Goal: Navigation & Orientation: Understand site structure

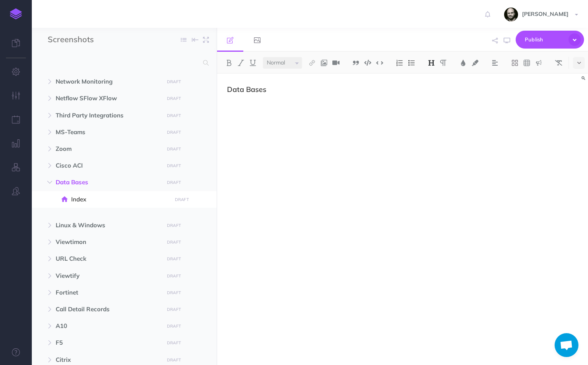
select select "null"
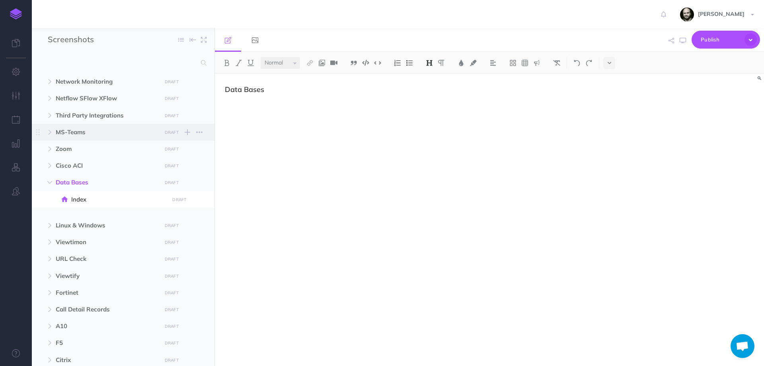
click at [98, 127] on span "MS-Teams DRAFT Publish these changes Nevermind Publish New folder Add a new fol…" at bounding box center [132, 132] width 153 height 17
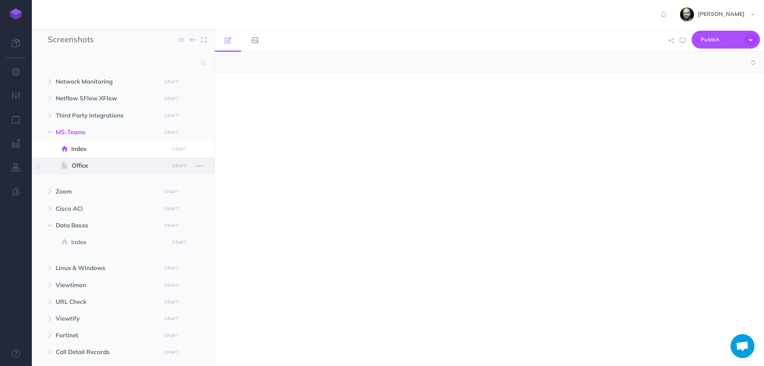
select select "null"
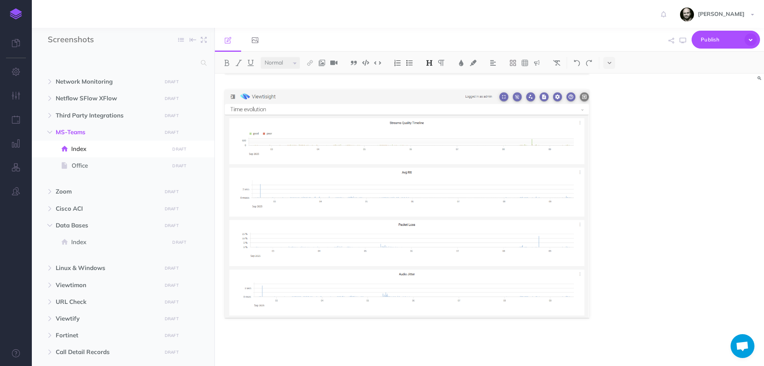
scroll to position [2146, 0]
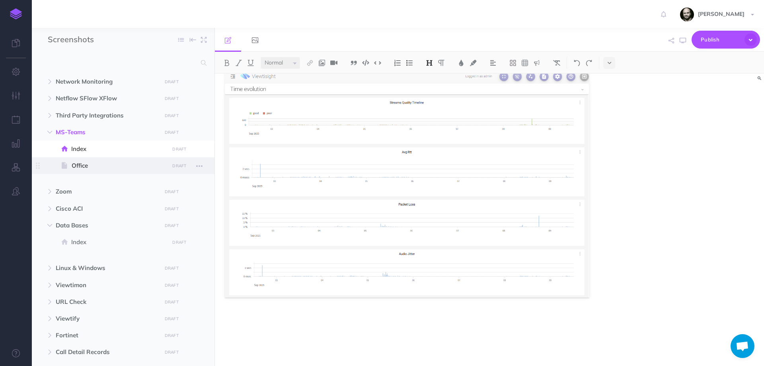
click at [81, 164] on span "Office" at bounding box center [119, 166] width 95 height 10
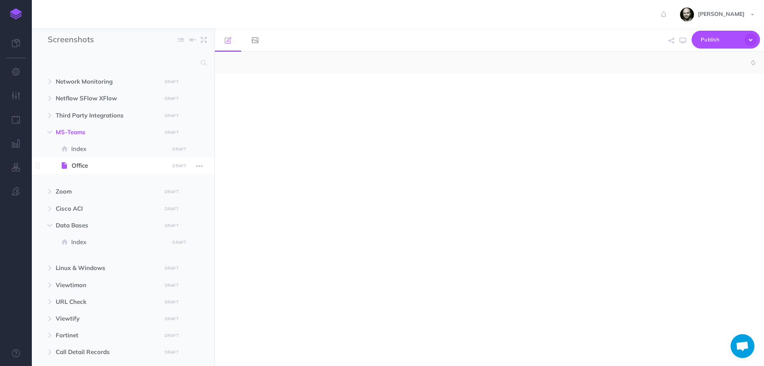
select select "null"
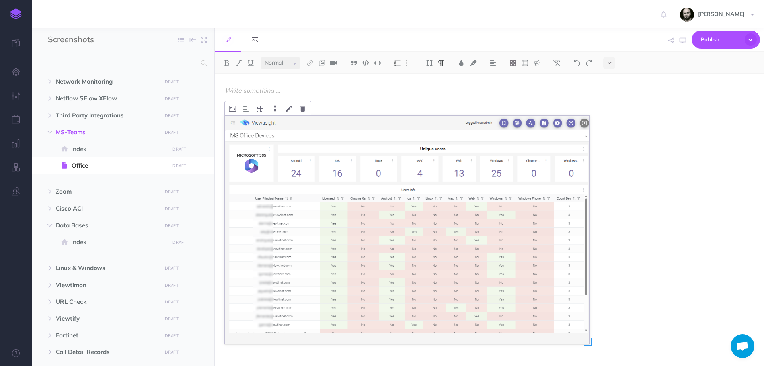
scroll to position [279, 0]
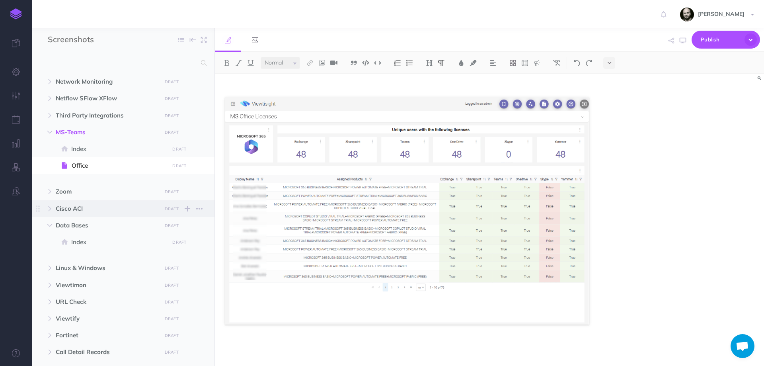
click at [68, 214] on span "Cisco ACI DRAFT Publish these changes Nevermind Publish New folder Add a new fo…" at bounding box center [132, 208] width 153 height 17
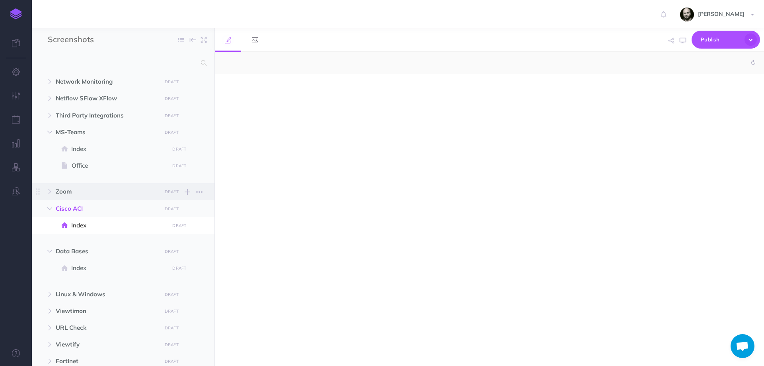
select select "null"
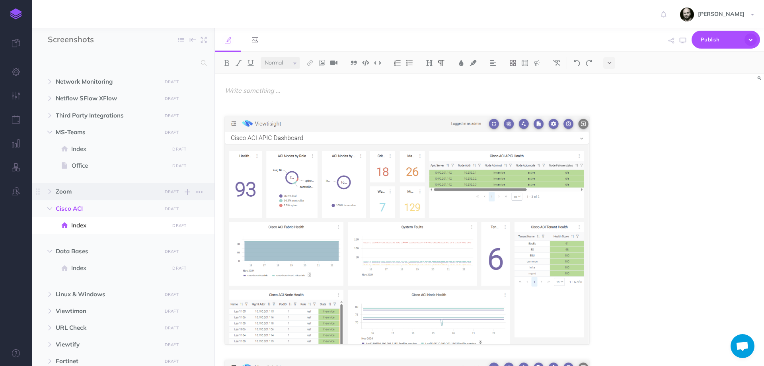
click at [74, 189] on span "Zoom" at bounding box center [106, 192] width 101 height 10
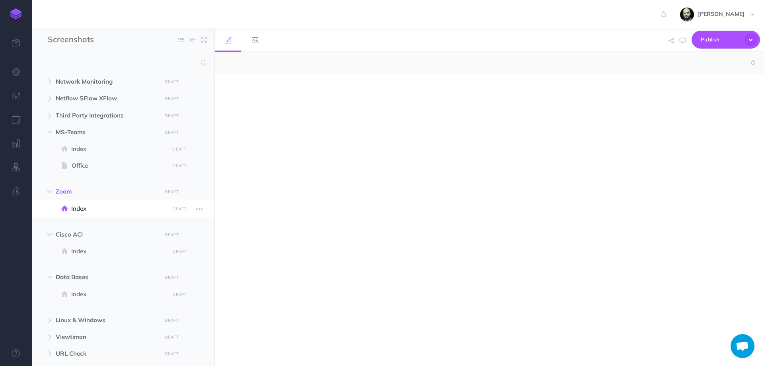
select select "null"
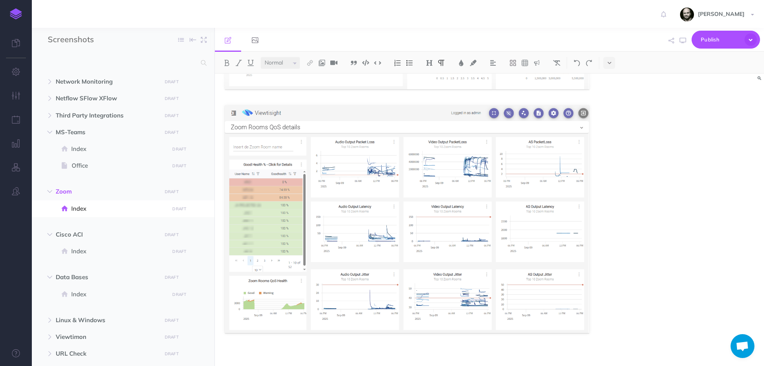
scroll to position [506, 0]
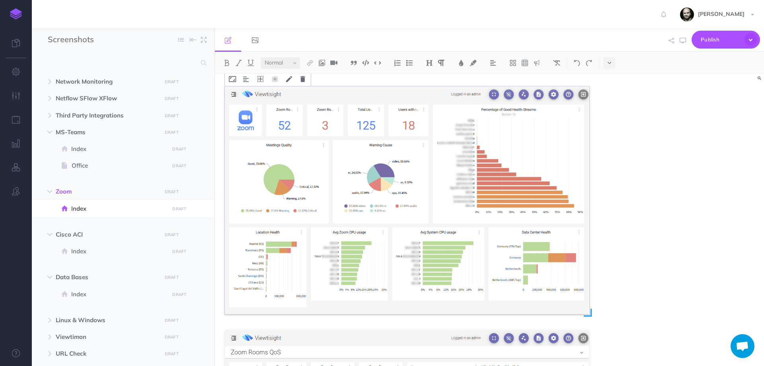
scroll to position [0, 0]
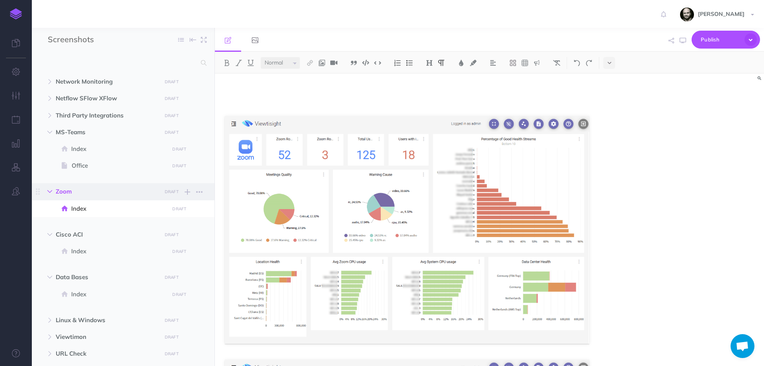
click at [47, 195] on button "button" at bounding box center [50, 192] width 14 height 10
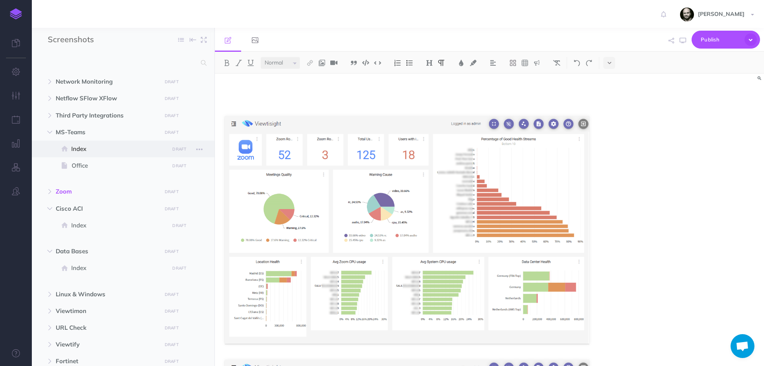
click at [74, 144] on span "Index" at bounding box center [118, 149] width 95 height 10
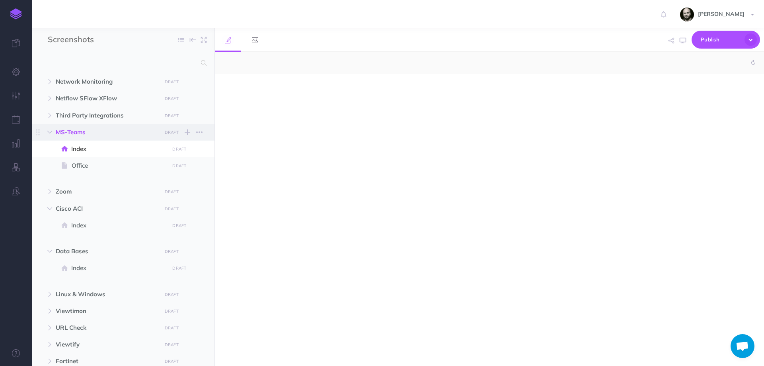
select select "null"
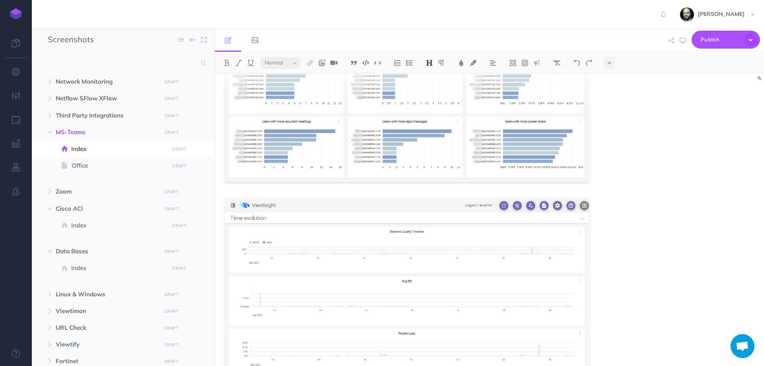
scroll to position [2069, 0]
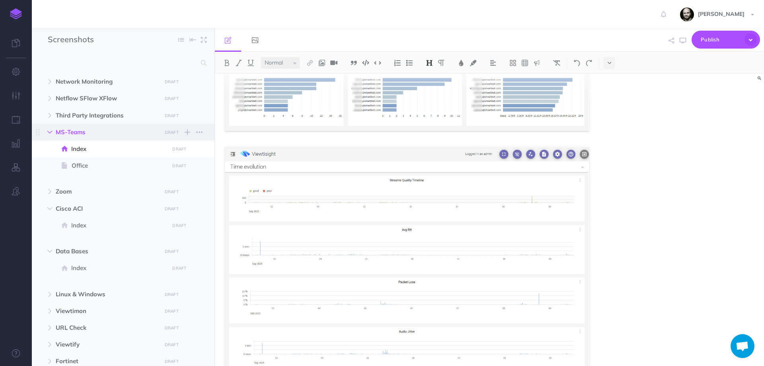
click at [53, 129] on button "button" at bounding box center [50, 132] width 14 height 10
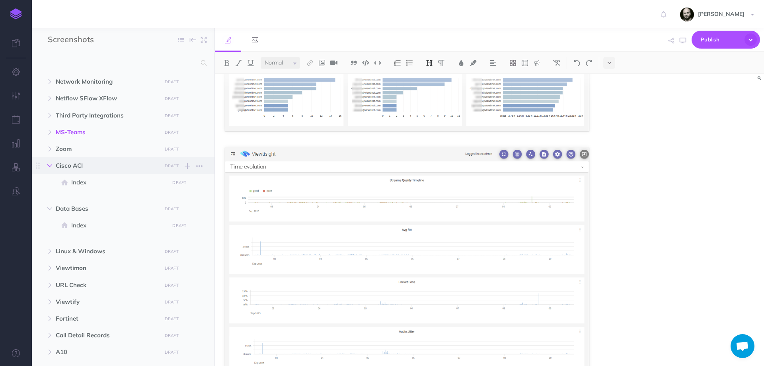
click at [50, 164] on icon "button" at bounding box center [49, 165] width 5 height 5
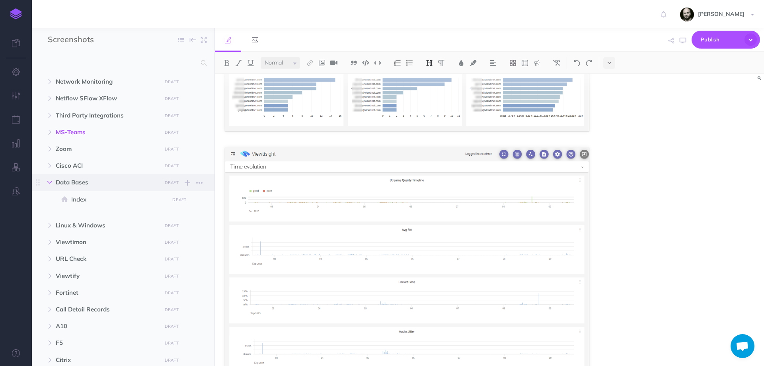
click at [51, 184] on icon "button" at bounding box center [49, 182] width 5 height 5
